Goal: Information Seeking & Learning: Learn about a topic

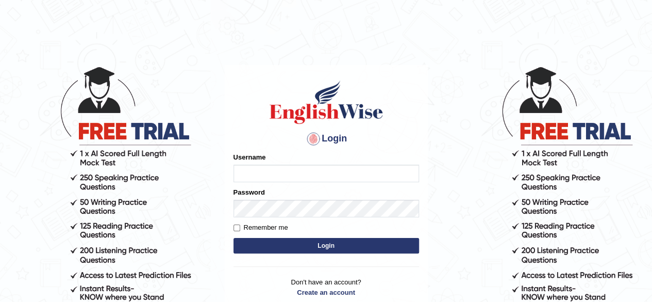
type input "Alroantony"
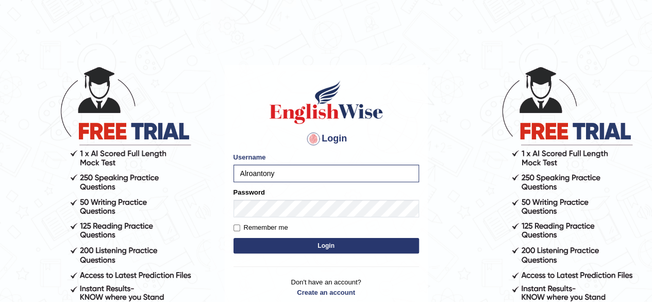
click at [341, 246] on button "Login" at bounding box center [327, 245] width 186 height 15
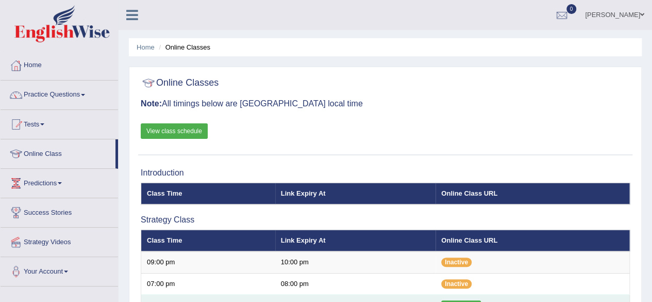
click at [465, 300] on link "Click Here" at bounding box center [461, 307] width 40 height 15
